Goal: Task Accomplishment & Management: Use online tool/utility

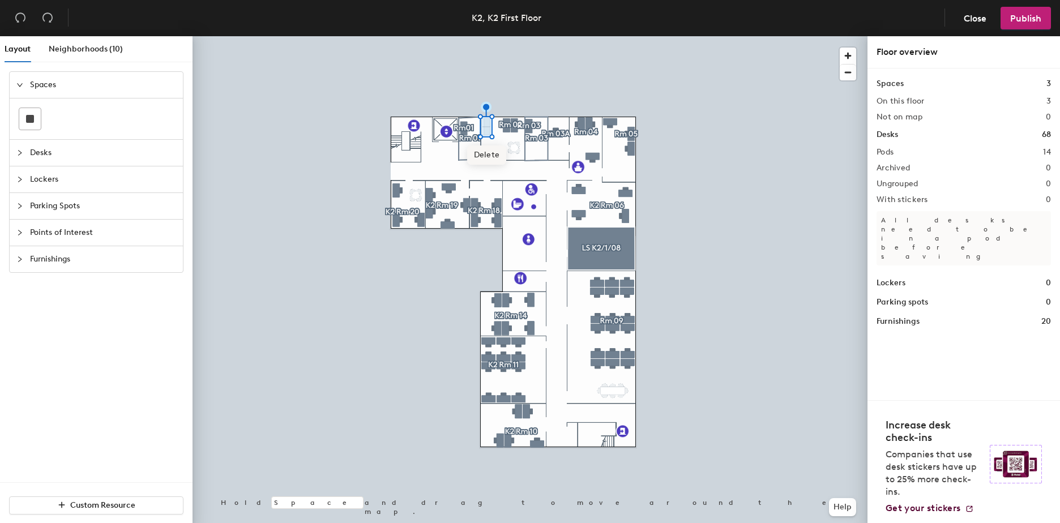
drag, startPoint x: 0, startPoint y: 0, endPoint x: 480, endPoint y: 158, distance: 504.9
click at [480, 158] on span "Delete" at bounding box center [487, 155] width 40 height 19
click at [515, 168] on span "Delete" at bounding box center [515, 171] width 40 height 19
drag, startPoint x: 515, startPoint y: 168, endPoint x: 509, endPoint y: 169, distance: 5.8
click at [509, 169] on span "Delete" at bounding box center [518, 168] width 40 height 19
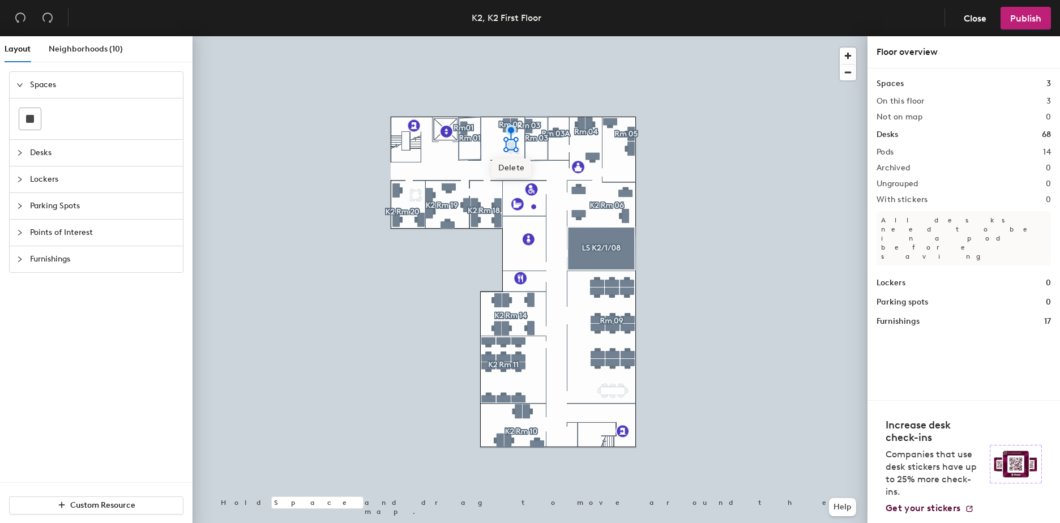
click at [506, 164] on span "Delete" at bounding box center [511, 168] width 40 height 19
click at [508, 170] on span "Delete" at bounding box center [511, 173] width 40 height 19
click at [516, 36] on div at bounding box center [530, 36] width 675 height 0
click at [512, 173] on span "Delete" at bounding box center [518, 173] width 40 height 19
click at [1019, 13] on span "Publish" at bounding box center [1025, 18] width 31 height 11
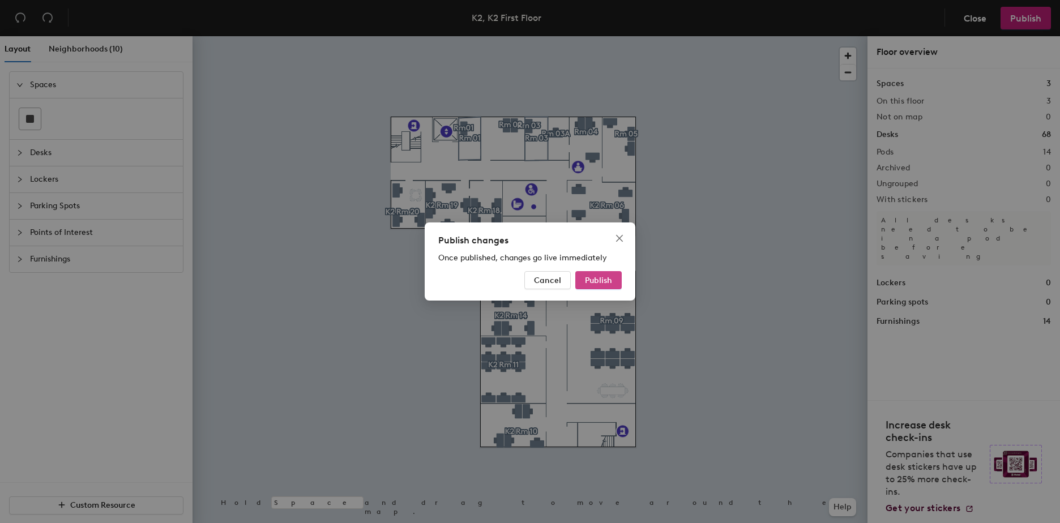
click at [601, 281] on span "Publish" at bounding box center [598, 281] width 27 height 10
